Goal: Find specific page/section: Find specific page/section

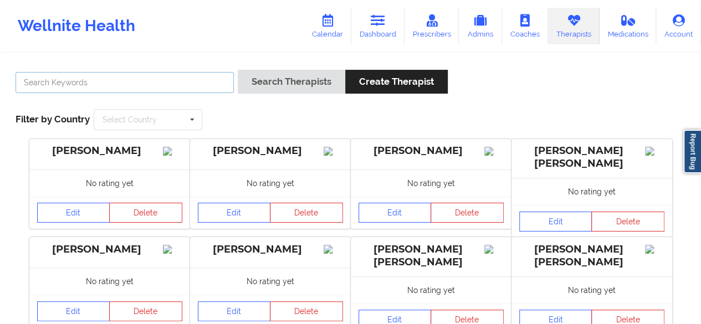
click at [55, 86] on input "text" at bounding box center [125, 82] width 218 height 21
paste input "[PERSON_NAME]"
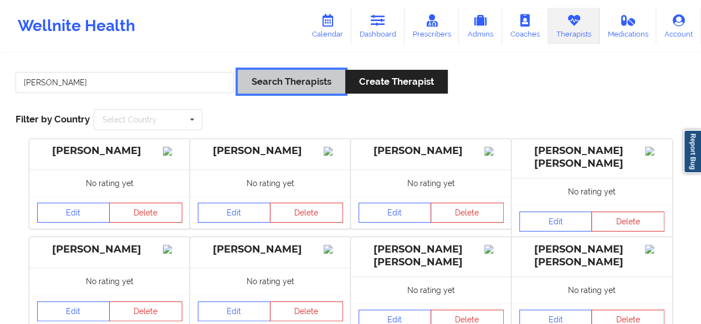
click at [311, 80] on button "Search Therapists" at bounding box center [291, 82] width 107 height 24
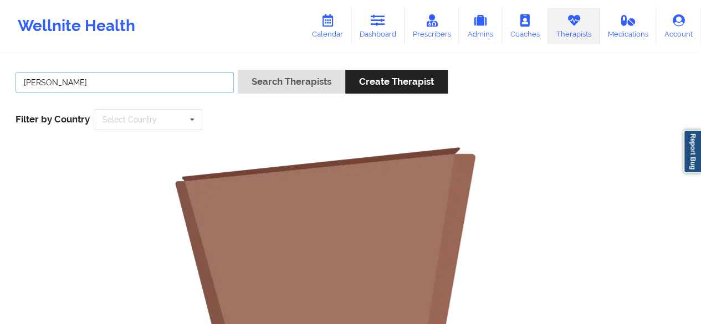
drag, startPoint x: 41, startPoint y: 81, endPoint x: 8, endPoint y: 83, distance: 33.2
click at [8, 83] on div "[PERSON_NAME] Search Therapists Create Therapist Filter by Country Select Count…" at bounding box center [350, 100] width 685 height 76
type input "[PERSON_NAME]"
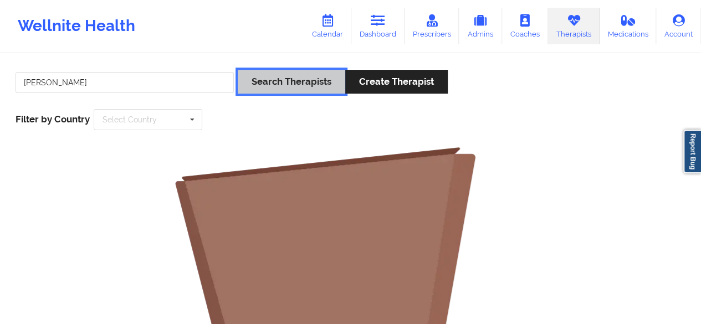
click at [269, 89] on button "Search Therapists" at bounding box center [291, 82] width 107 height 24
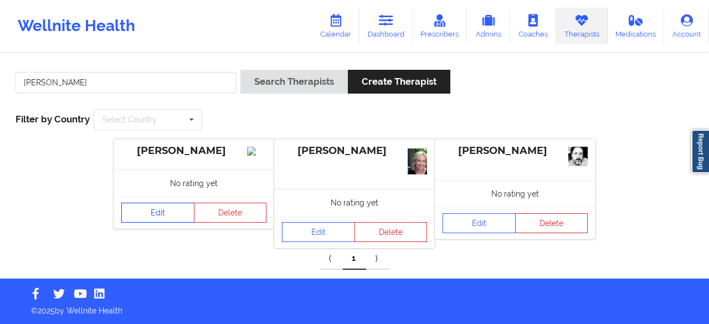
click at [140, 223] on link "Edit" at bounding box center [157, 213] width 73 height 20
